Goal: Find specific page/section: Find specific page/section

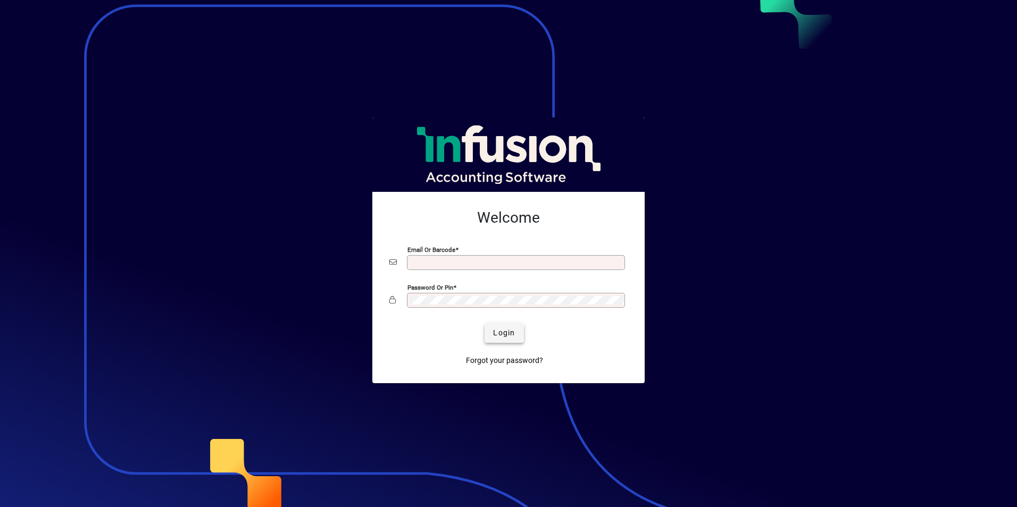
type input "**********"
click at [500, 329] on span "Login" at bounding box center [504, 333] width 22 height 11
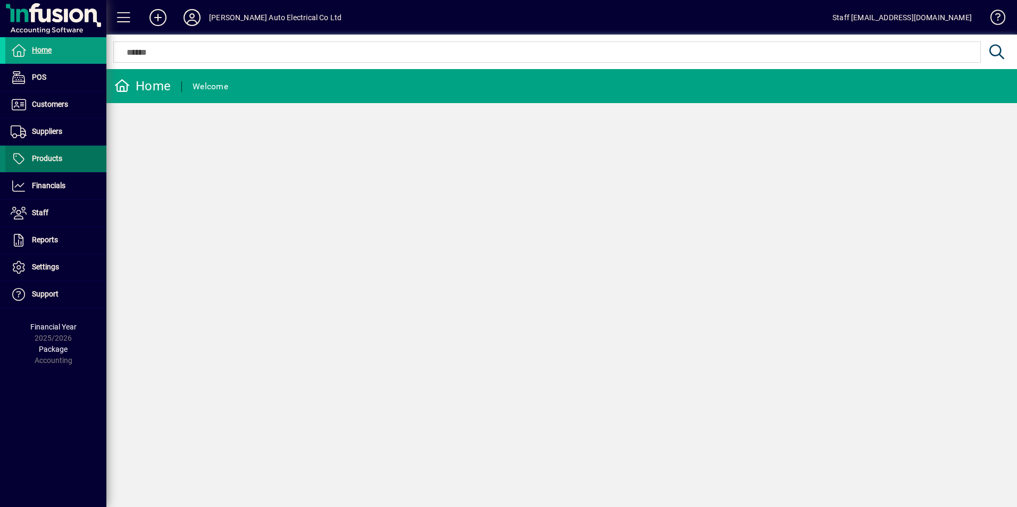
click at [45, 155] on span "Products" at bounding box center [47, 158] width 30 height 9
